Goal: Task Accomplishment & Management: Complete application form

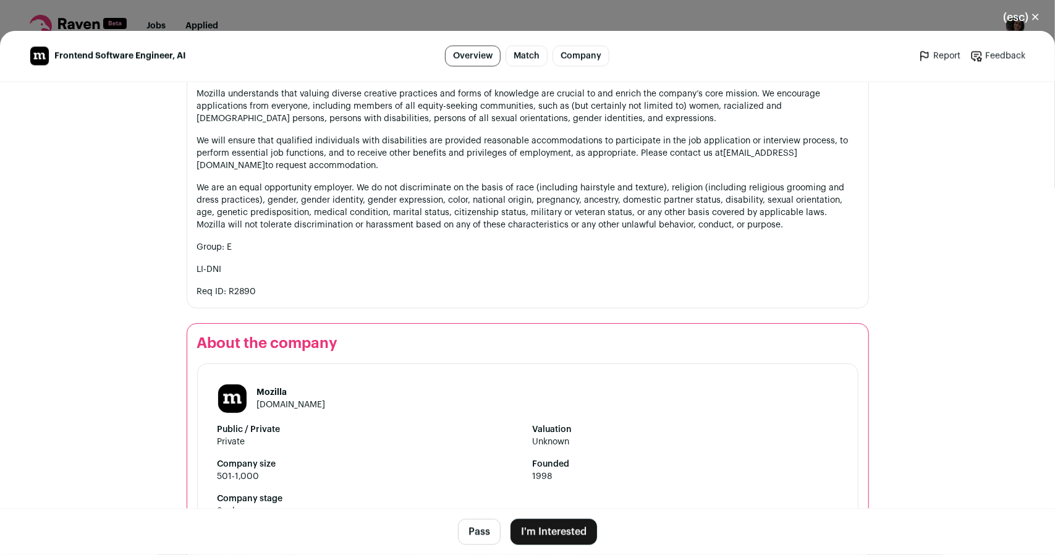
scroll to position [1638, 0]
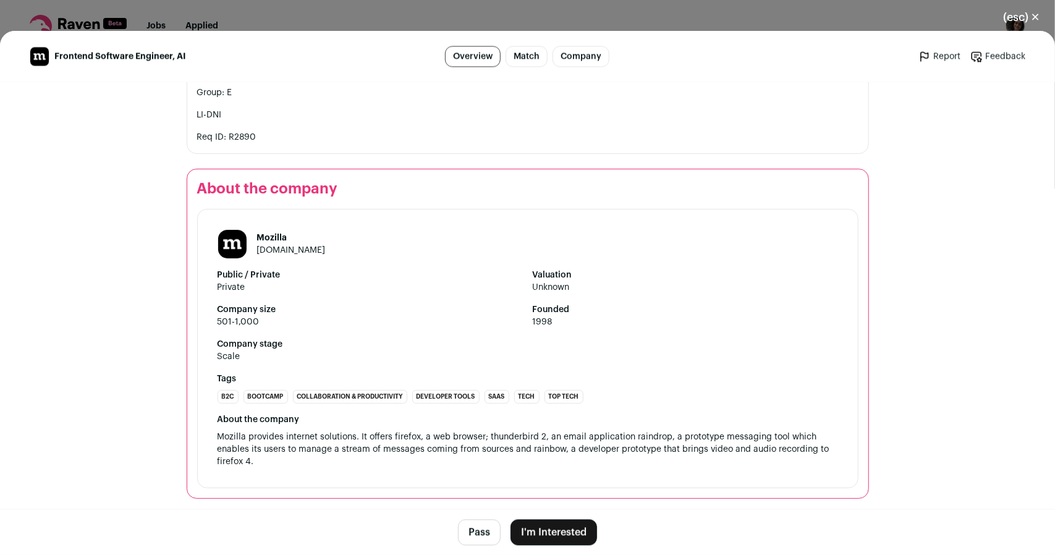
click at [570, 523] on button "I'm Interested" at bounding box center [553, 532] width 87 height 26
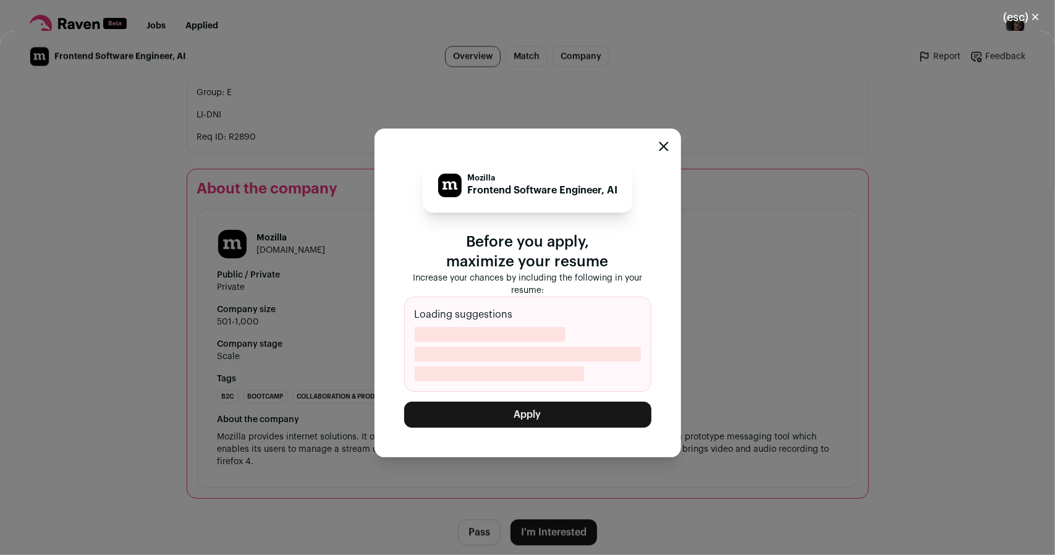
click at [517, 413] on button "Apply" at bounding box center [527, 415] width 247 height 26
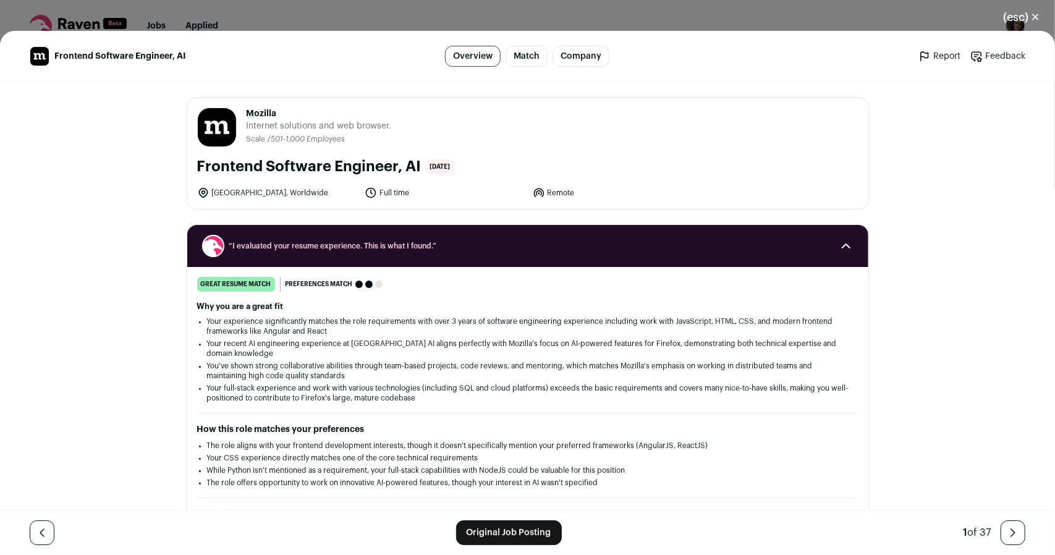
click at [1015, 19] on button "(esc) ✕" at bounding box center [1021, 17] width 67 height 27
